Goal: Information Seeking & Learning: Check status

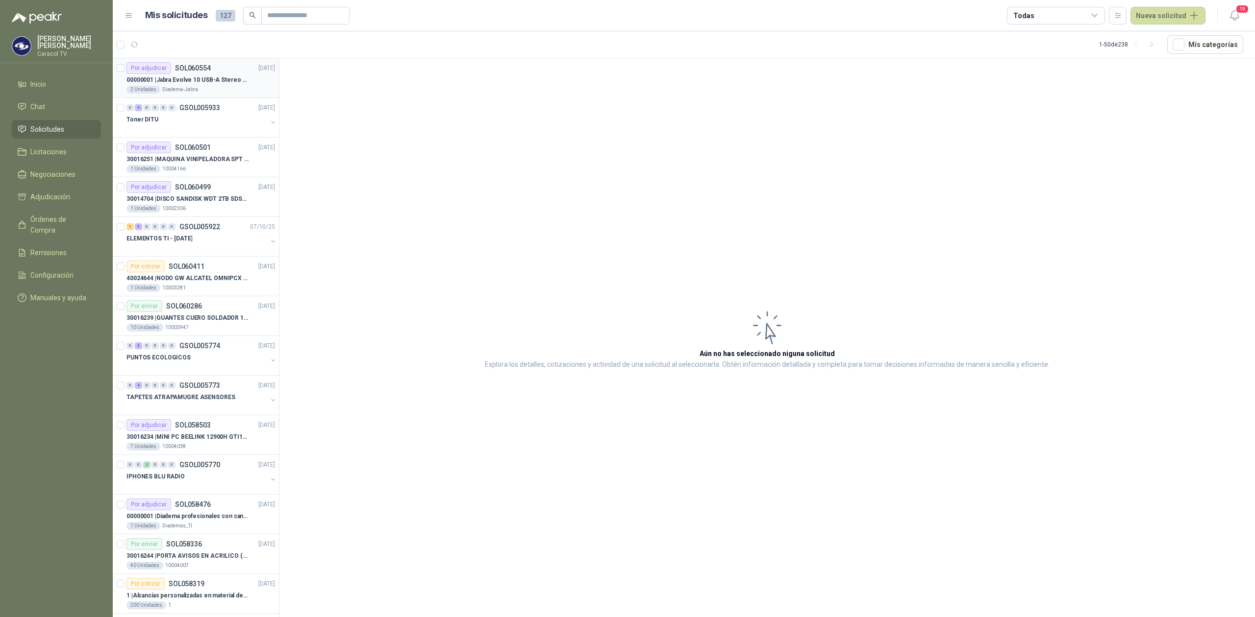
click at [216, 81] on p "00000001 | Jabra Evolve 10 USB-A Stereo HSC200" at bounding box center [187, 79] width 122 height 9
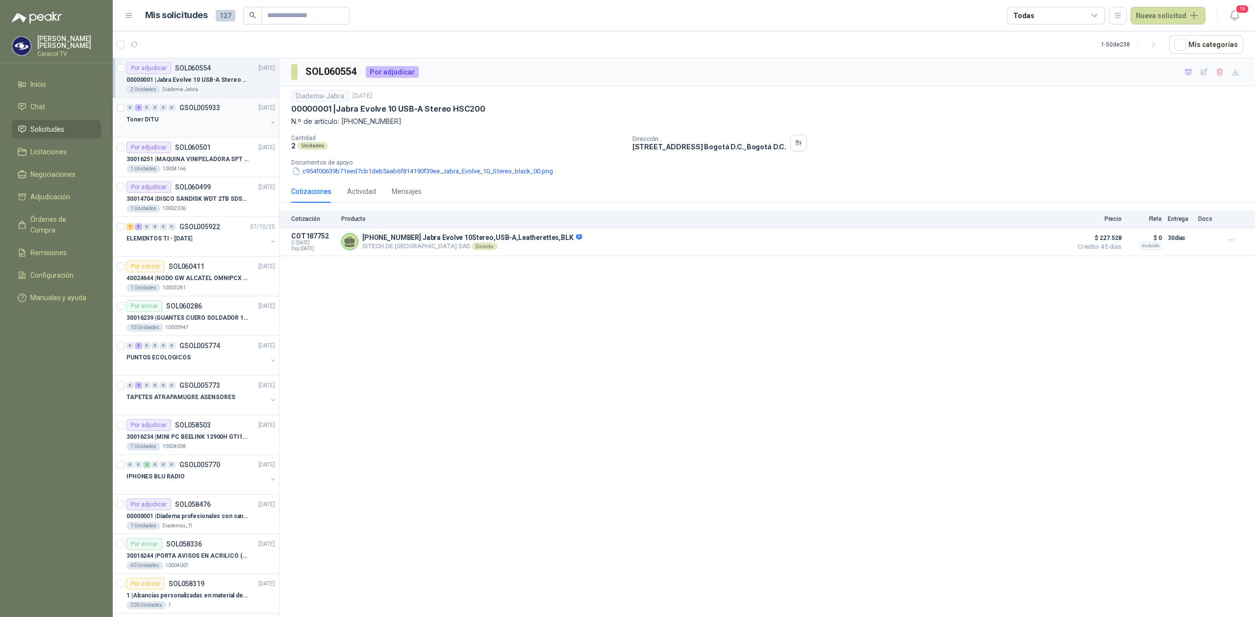
click at [216, 122] on div "Toner DITU" at bounding box center [196, 120] width 141 height 12
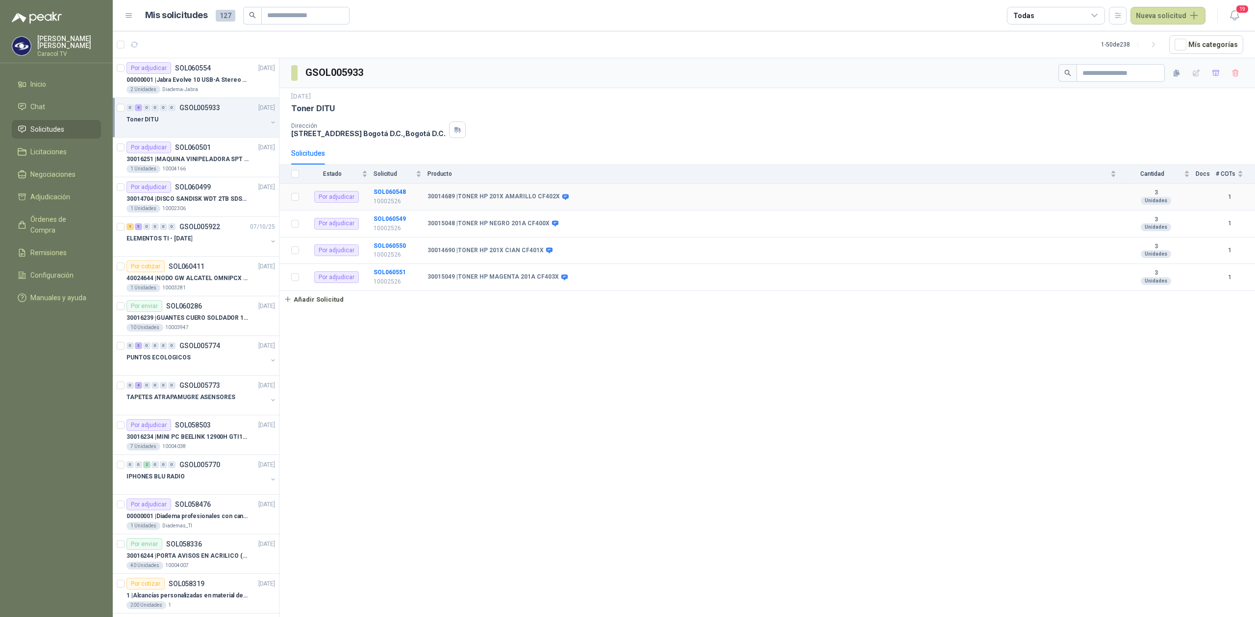
click at [362, 197] on td "Por adjudicar" at bounding box center [339, 197] width 69 height 27
click at [226, 167] on div "1 Unidades 10004166" at bounding box center [200, 169] width 148 height 8
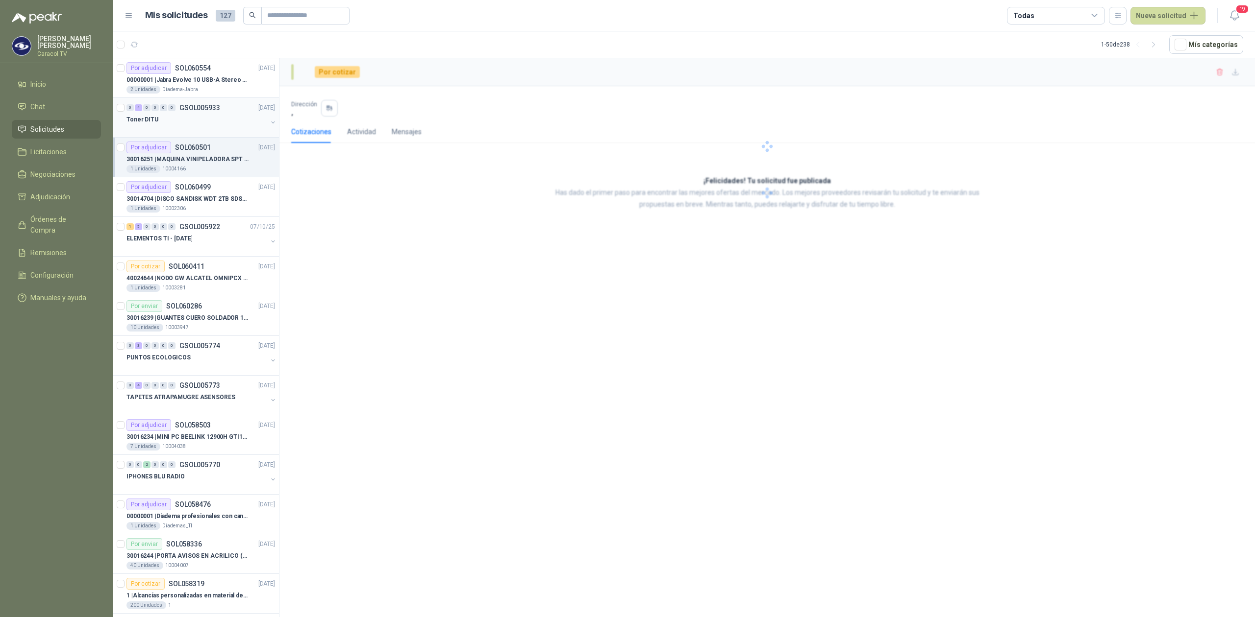
click at [220, 123] on div "Toner DITU" at bounding box center [196, 120] width 141 height 12
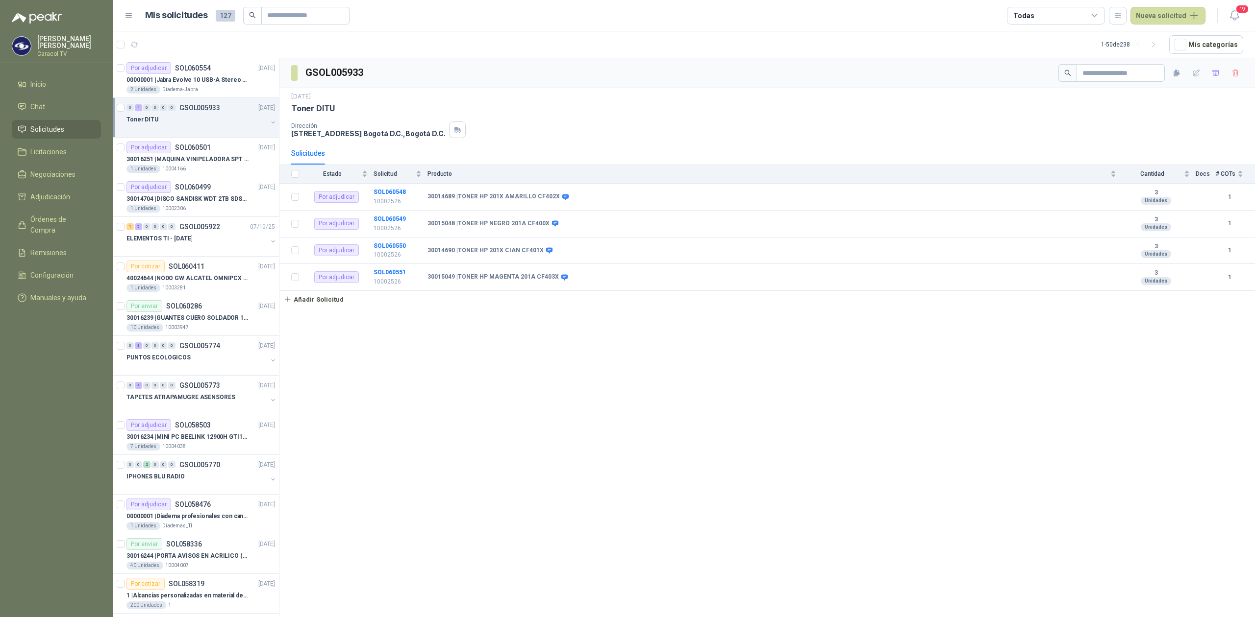
click at [265, 131] on div "Toner DITU" at bounding box center [201, 124] width 150 height 20
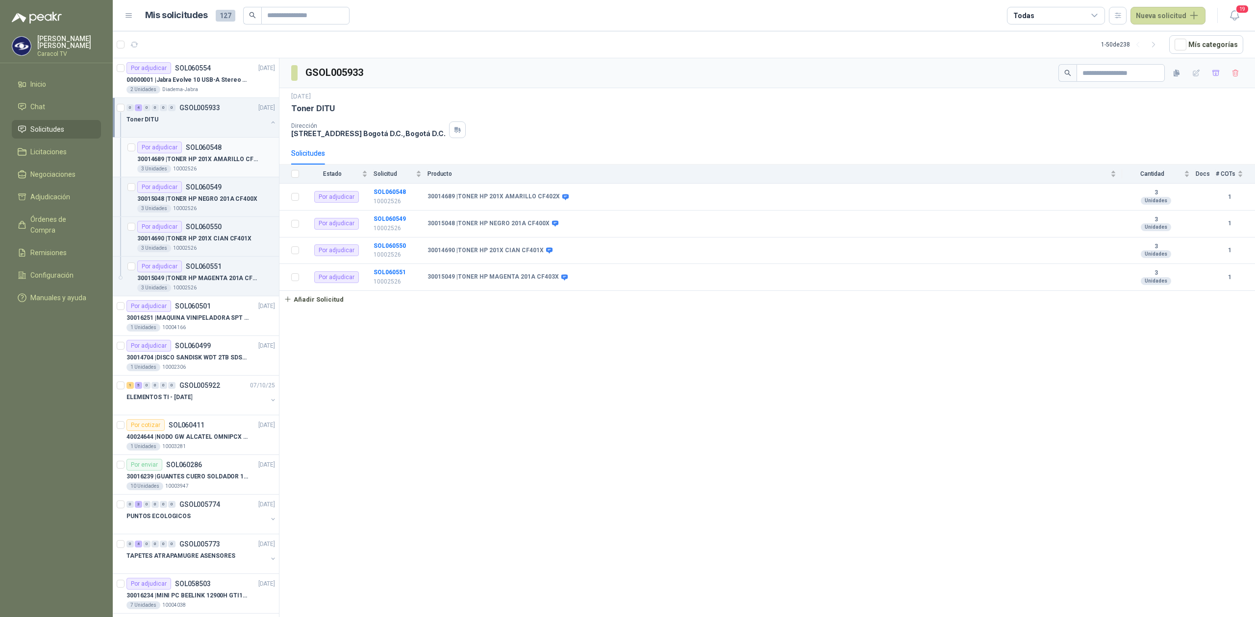
click at [226, 167] on div "3 Unidades 10002526" at bounding box center [206, 169] width 138 height 8
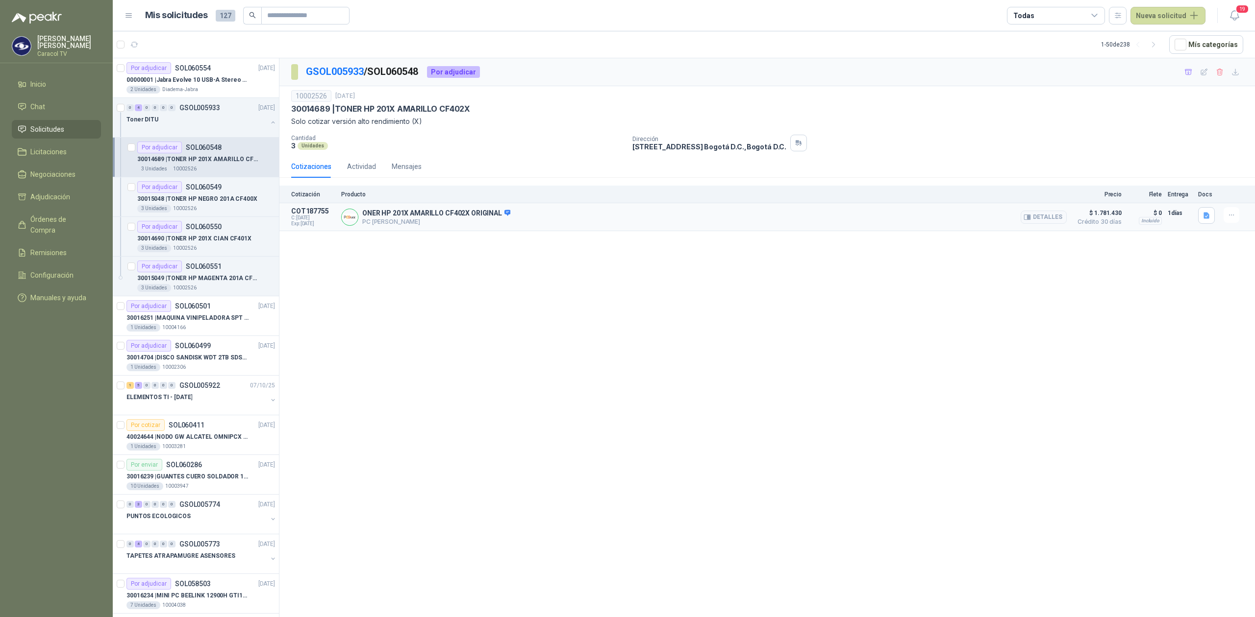
click at [494, 222] on p "PC [PERSON_NAME]" at bounding box center [436, 221] width 148 height 7
click at [1048, 216] on button "Detalles" at bounding box center [1043, 217] width 46 height 13
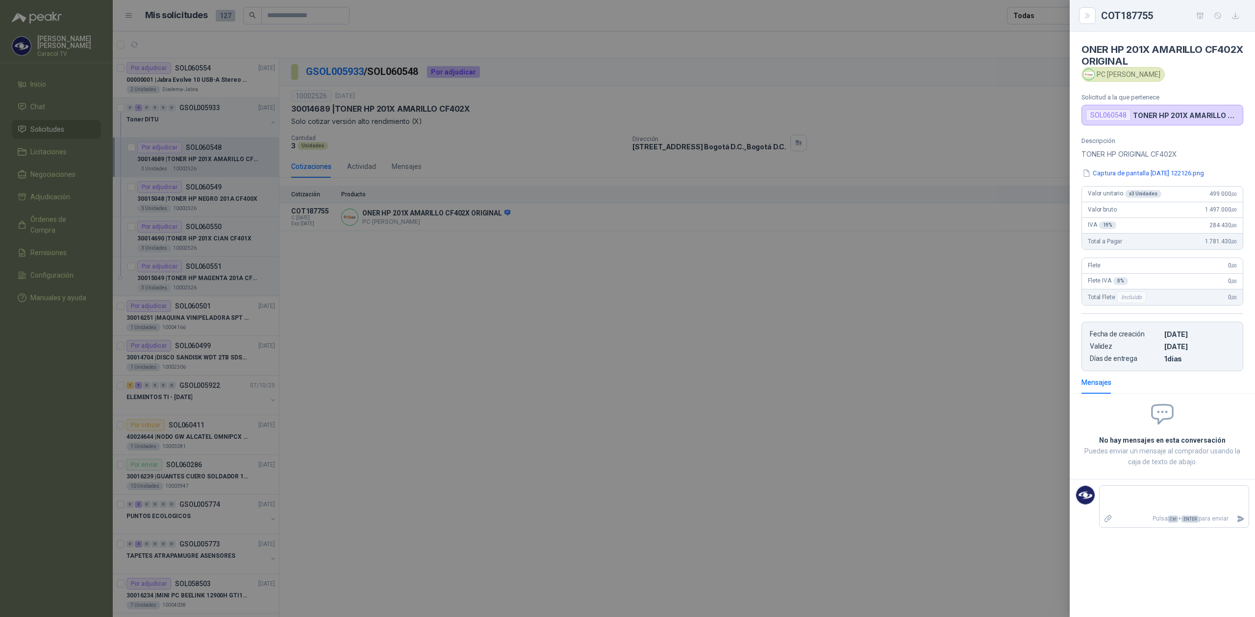
click at [731, 337] on div at bounding box center [627, 308] width 1255 height 617
